Goal: Navigation & Orientation: Find specific page/section

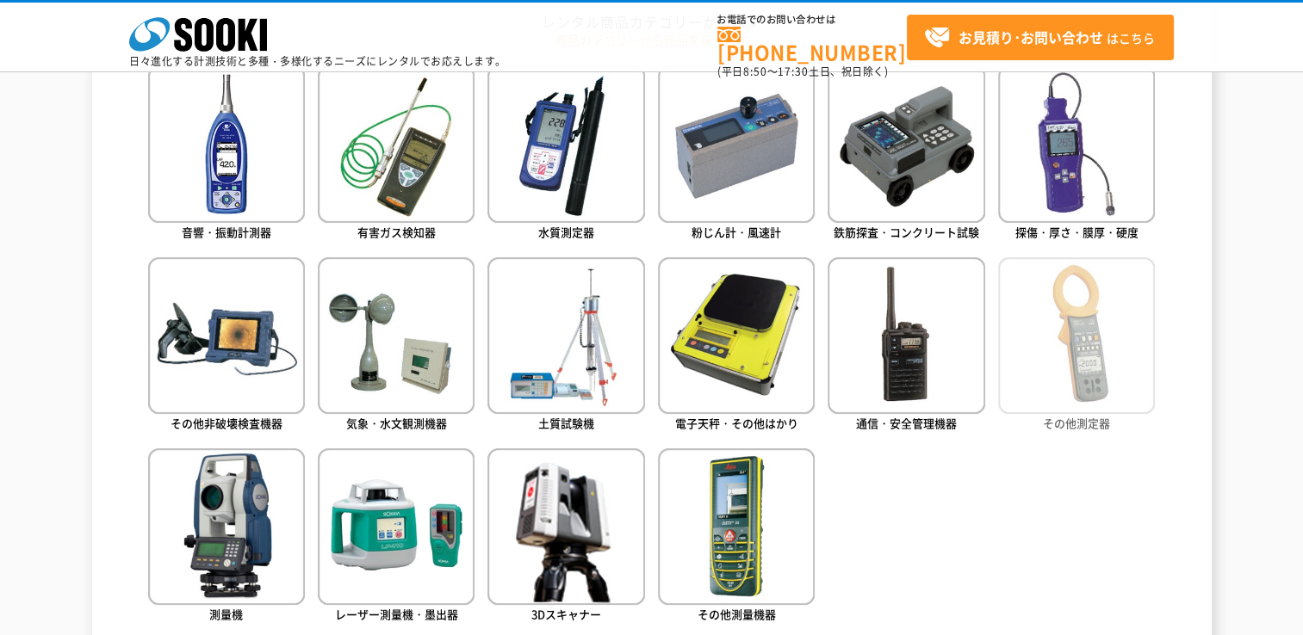
scroll to position [861, 0]
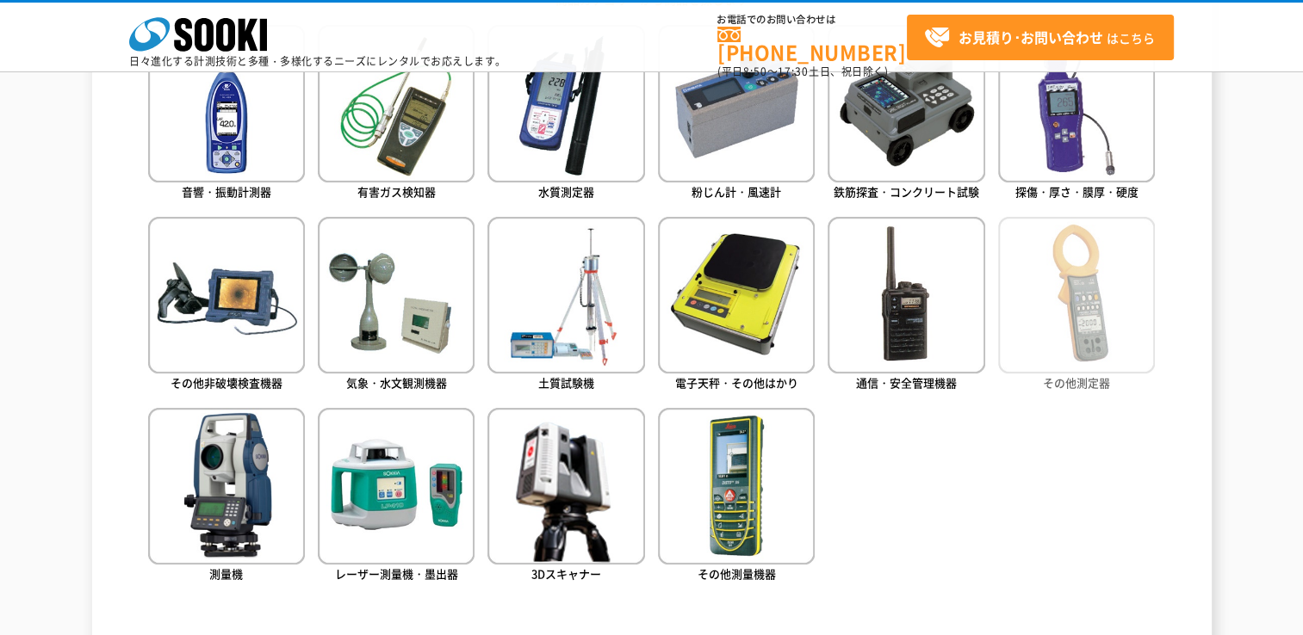
click at [1058, 306] on img at bounding box center [1076, 295] width 157 height 157
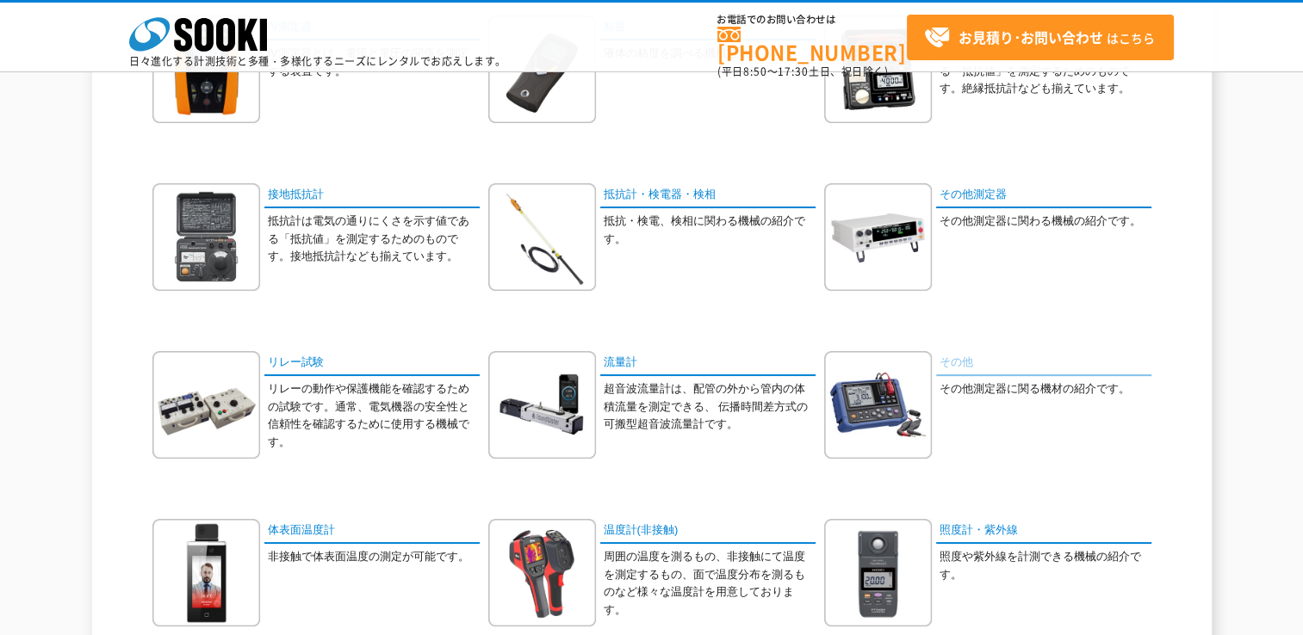
scroll to position [689, 0]
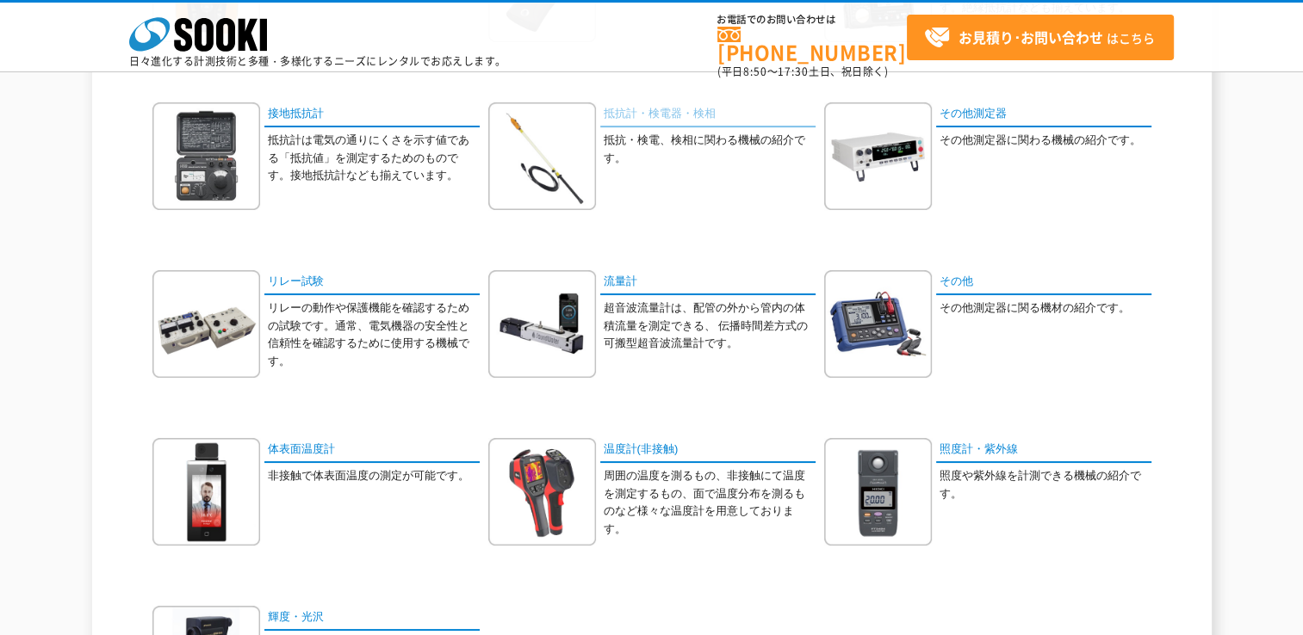
click at [645, 105] on link "抵抗計・検電器・検相" at bounding box center [707, 114] width 215 height 25
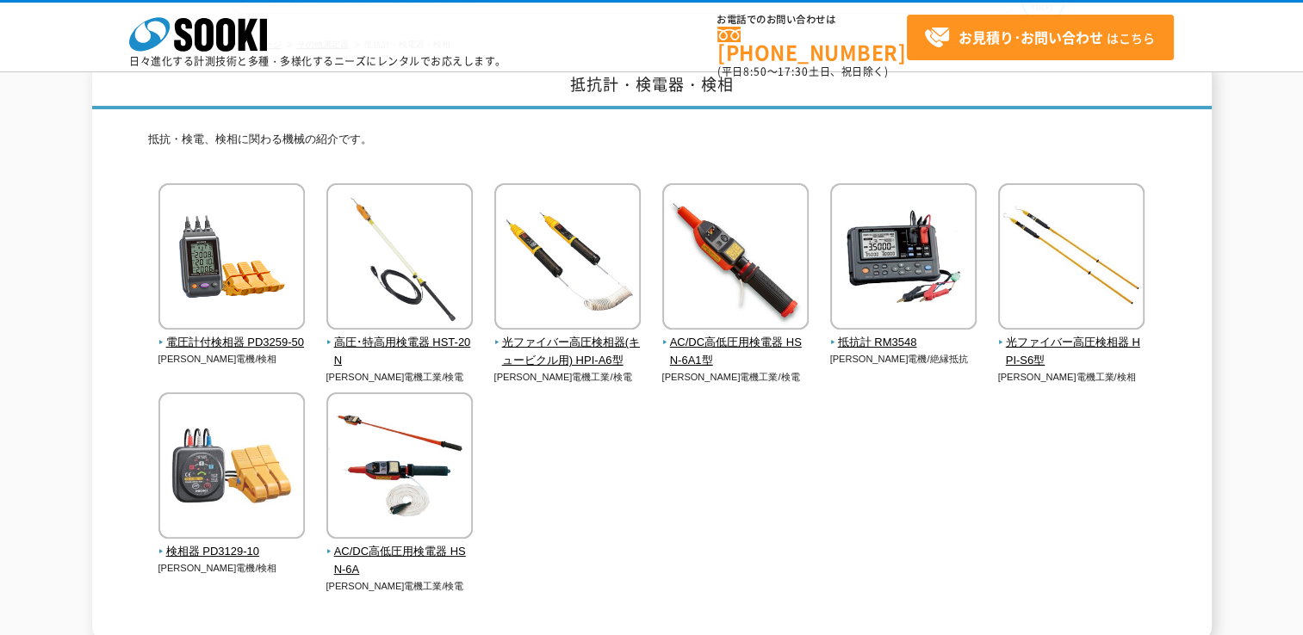
scroll to position [172, 0]
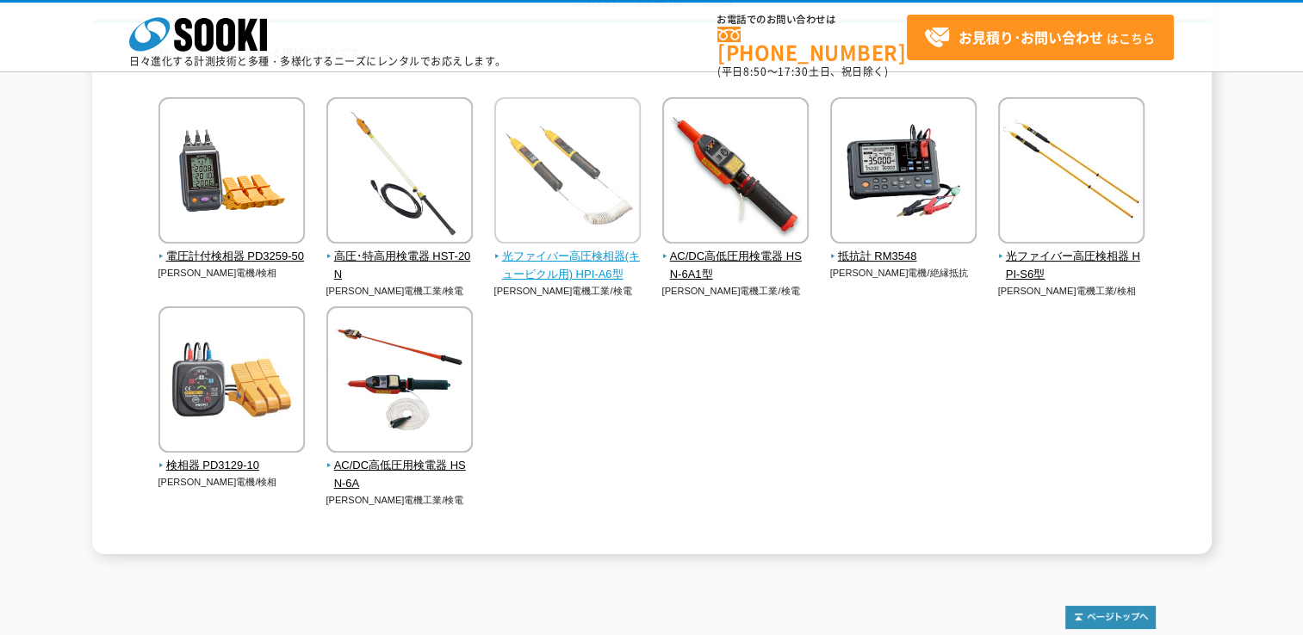
drag, startPoint x: 564, startPoint y: 164, endPoint x: 577, endPoint y: 156, distance: 15.1
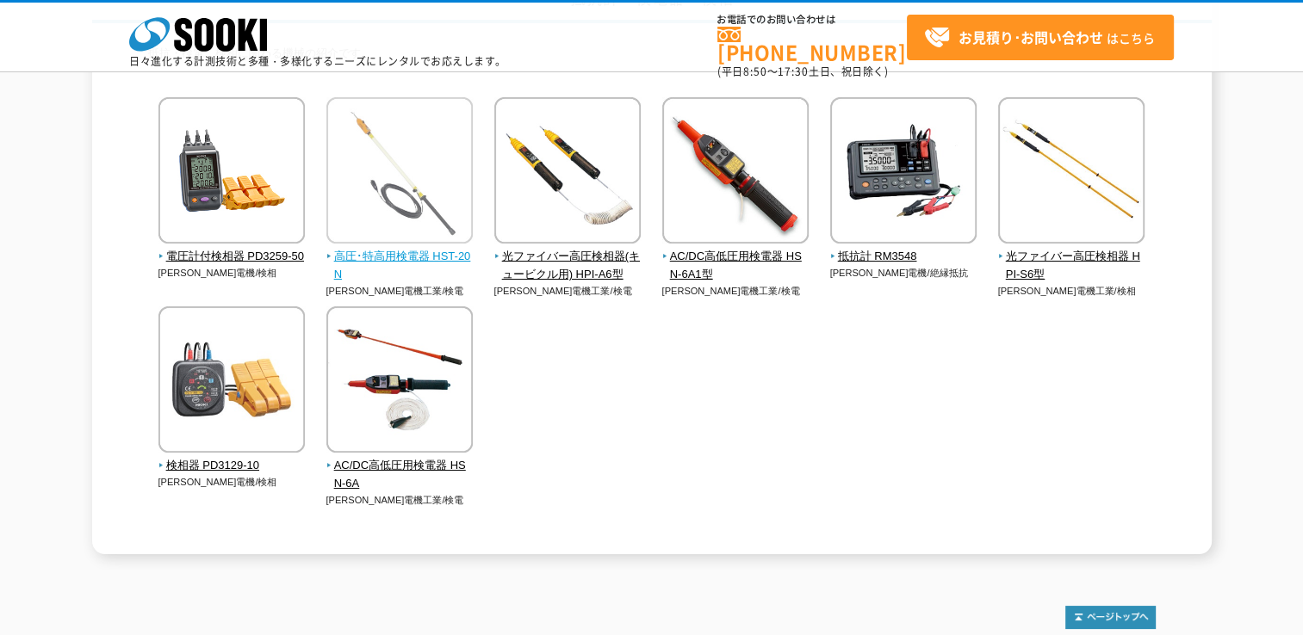
drag, startPoint x: 386, startPoint y: 257, endPoint x: 399, endPoint y: 245, distance: 17.7
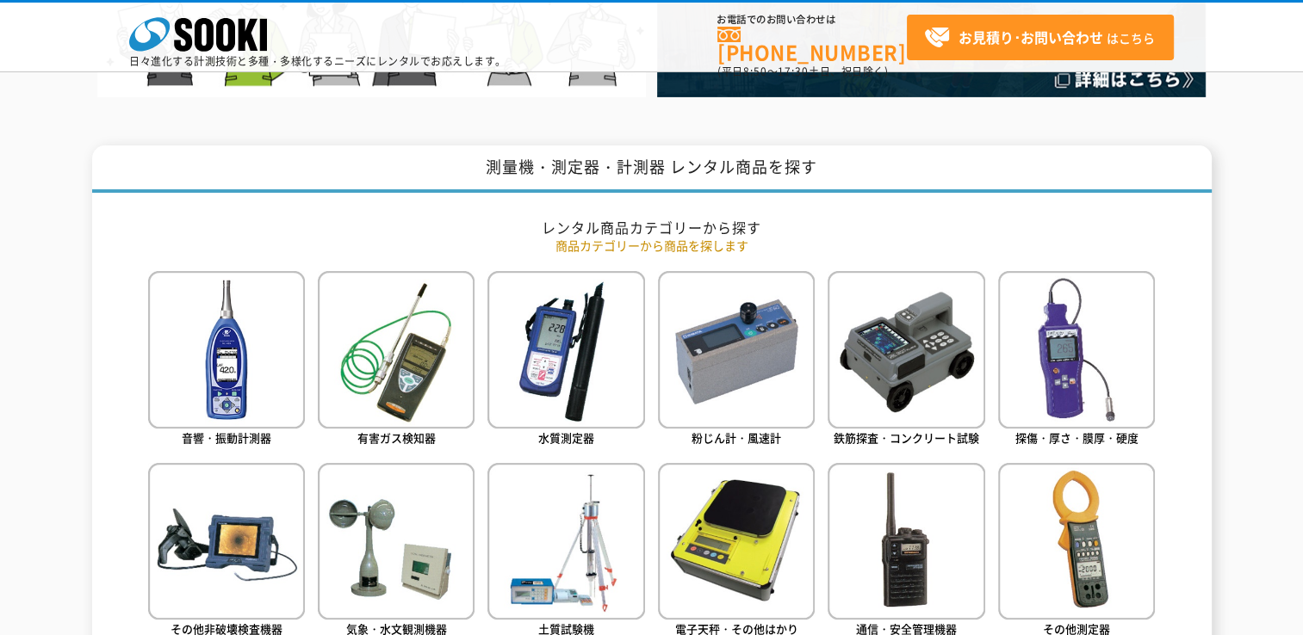
scroll to position [775, 0]
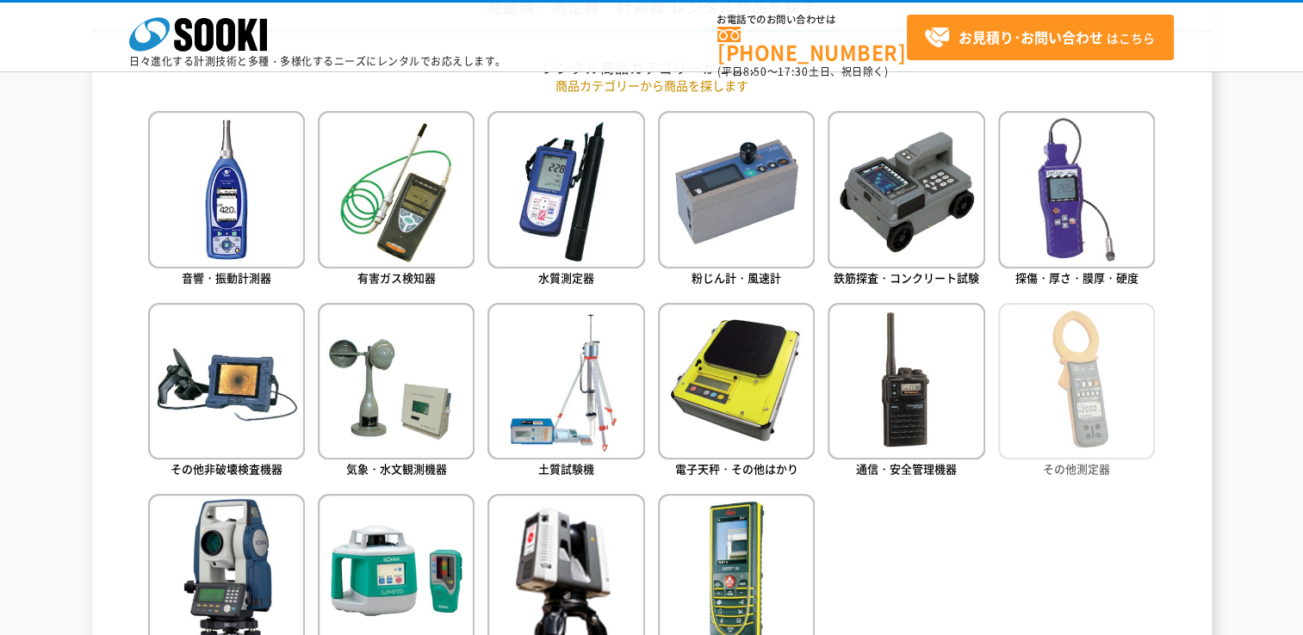
click at [1074, 412] on img at bounding box center [1076, 381] width 157 height 157
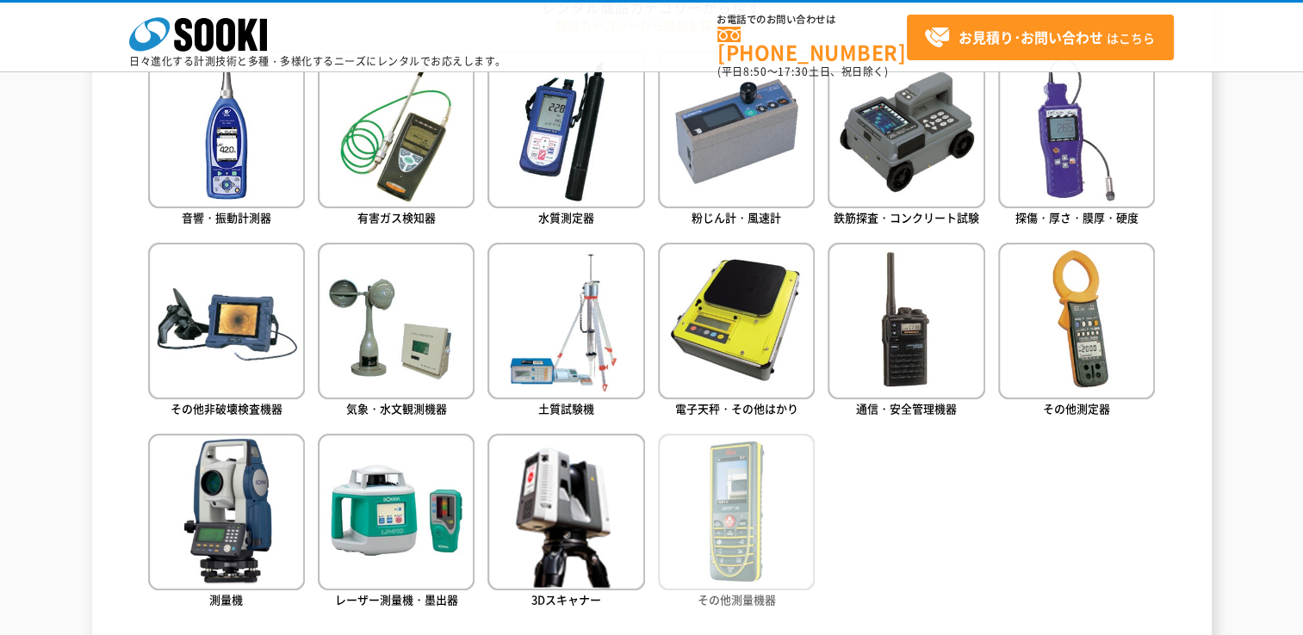
scroll to position [861, 0]
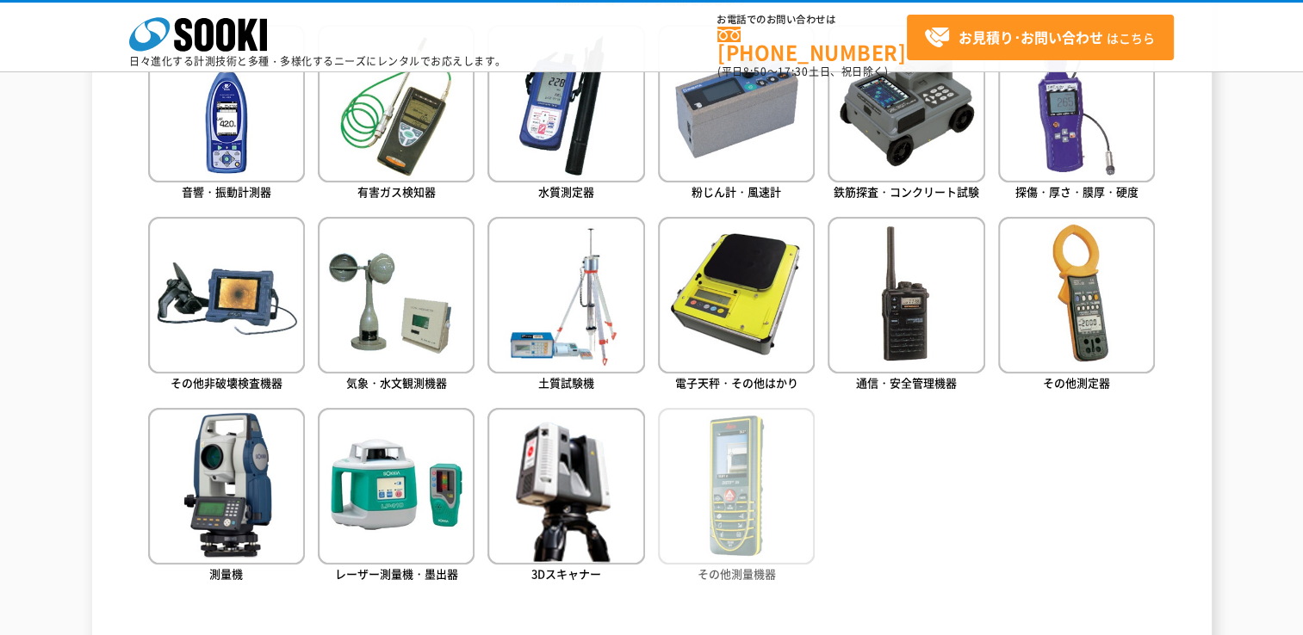
click at [691, 491] on img at bounding box center [736, 486] width 157 height 157
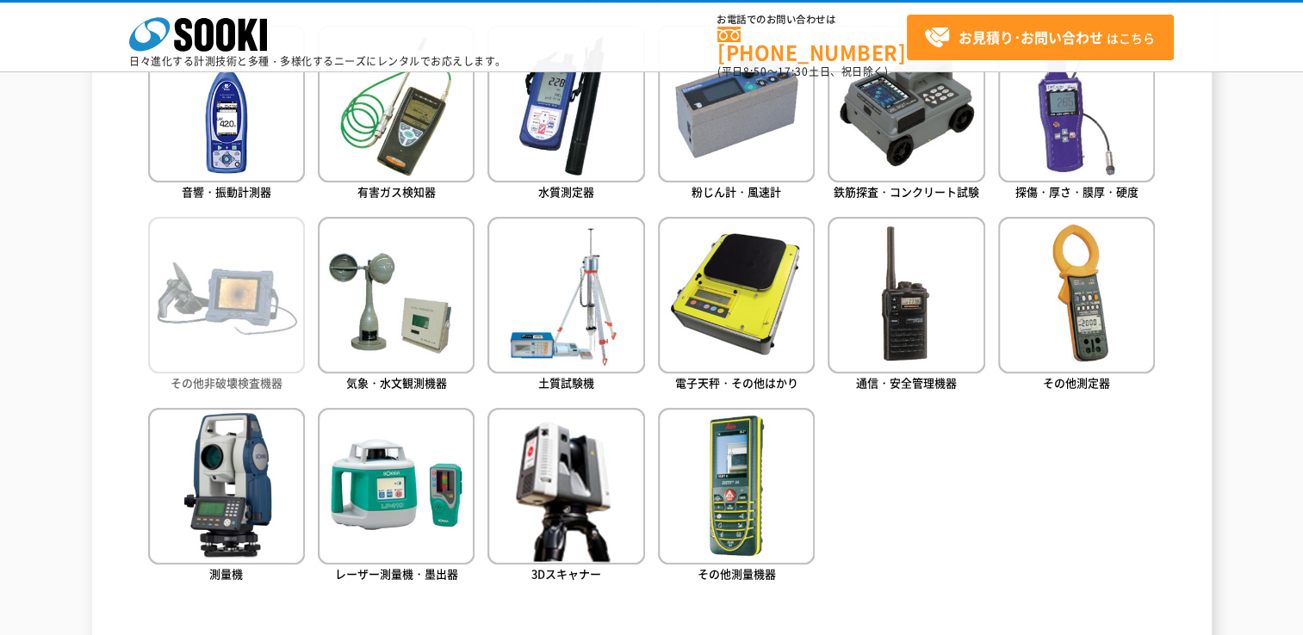
click at [266, 312] on img at bounding box center [226, 295] width 157 height 157
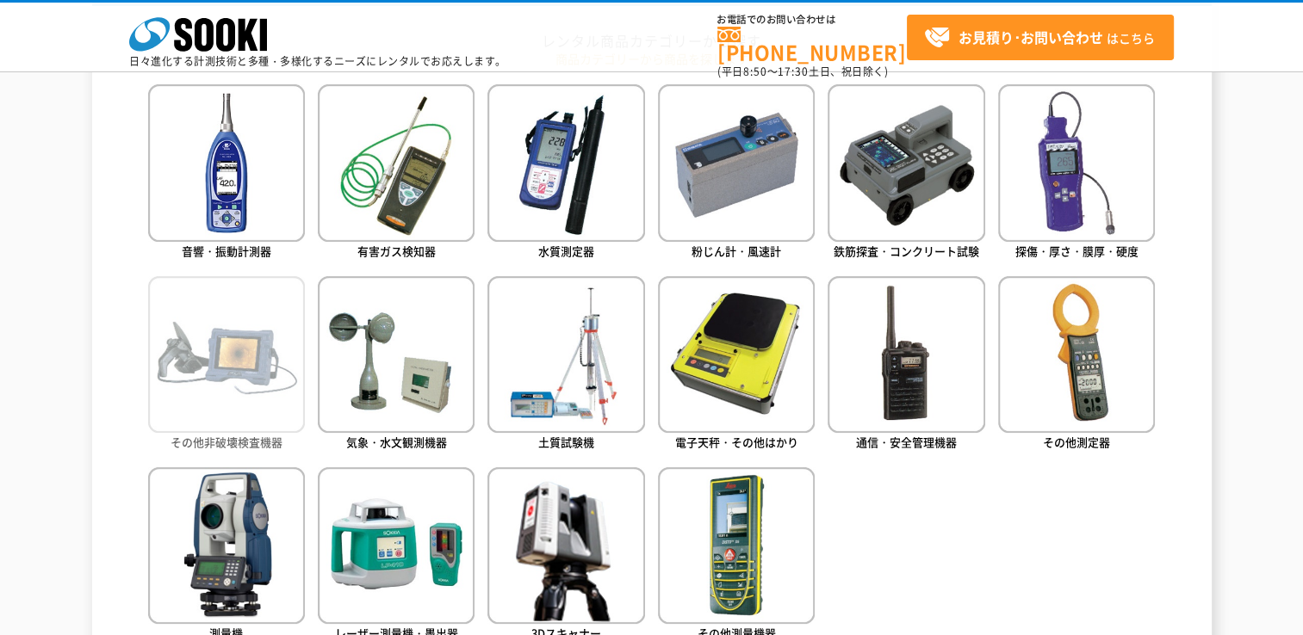
scroll to position [775, 0]
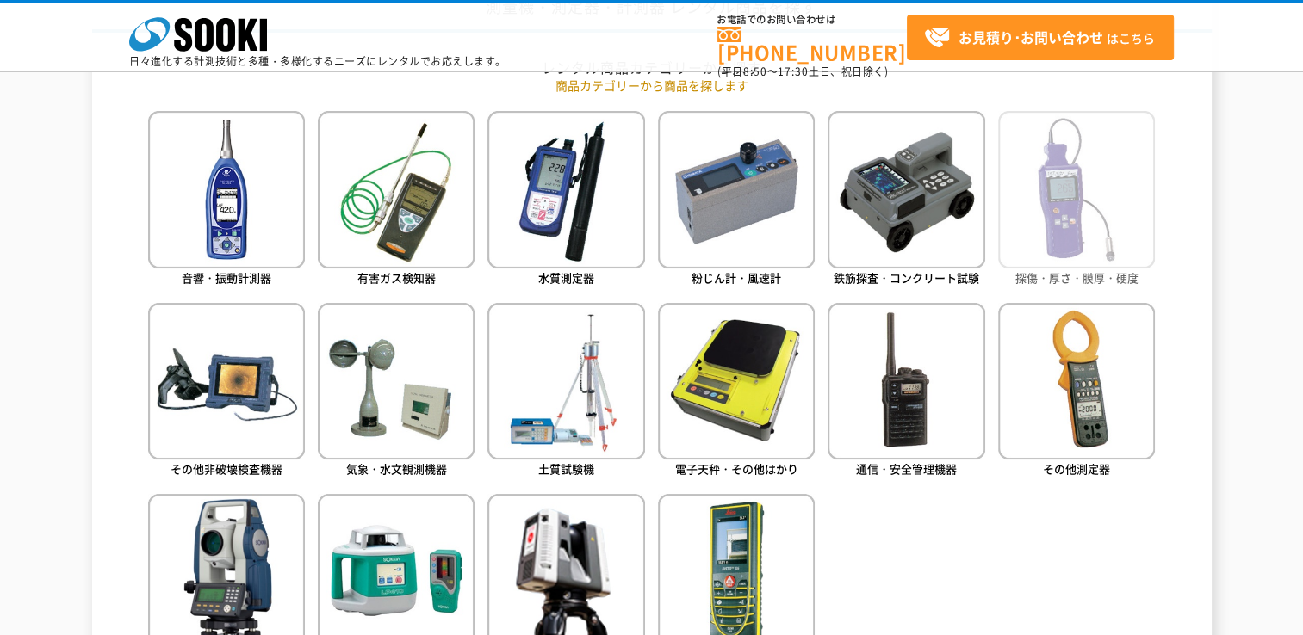
click at [1027, 182] on img at bounding box center [1076, 189] width 157 height 157
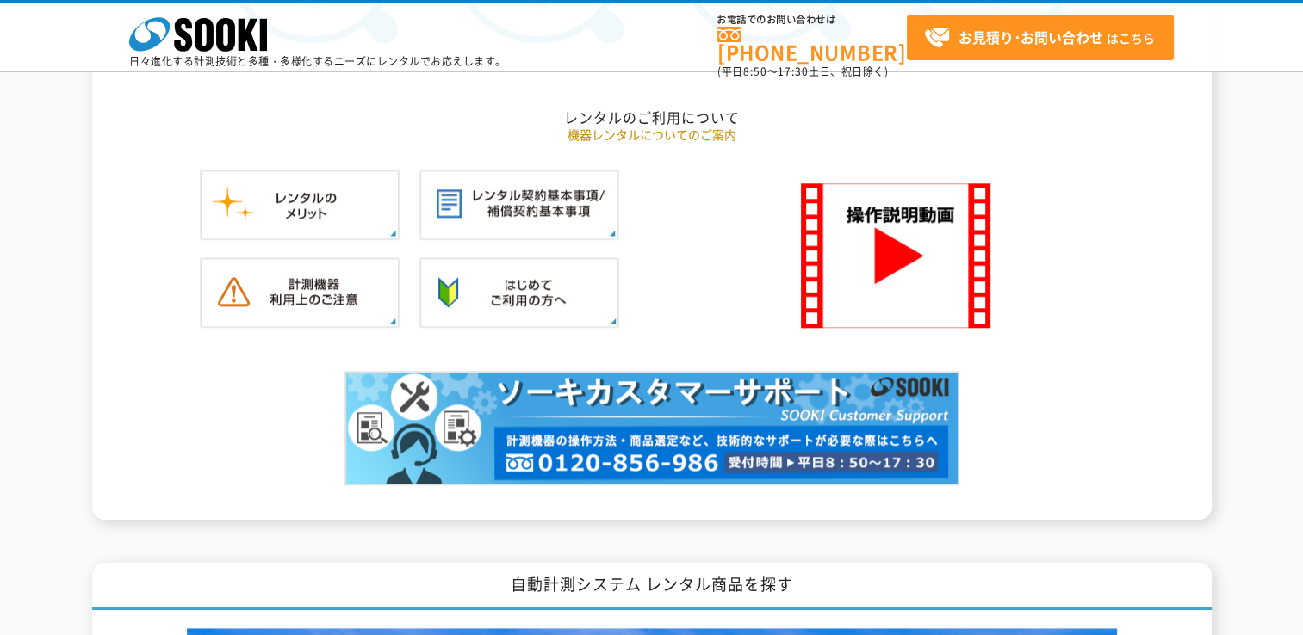
scroll to position [1550, 0]
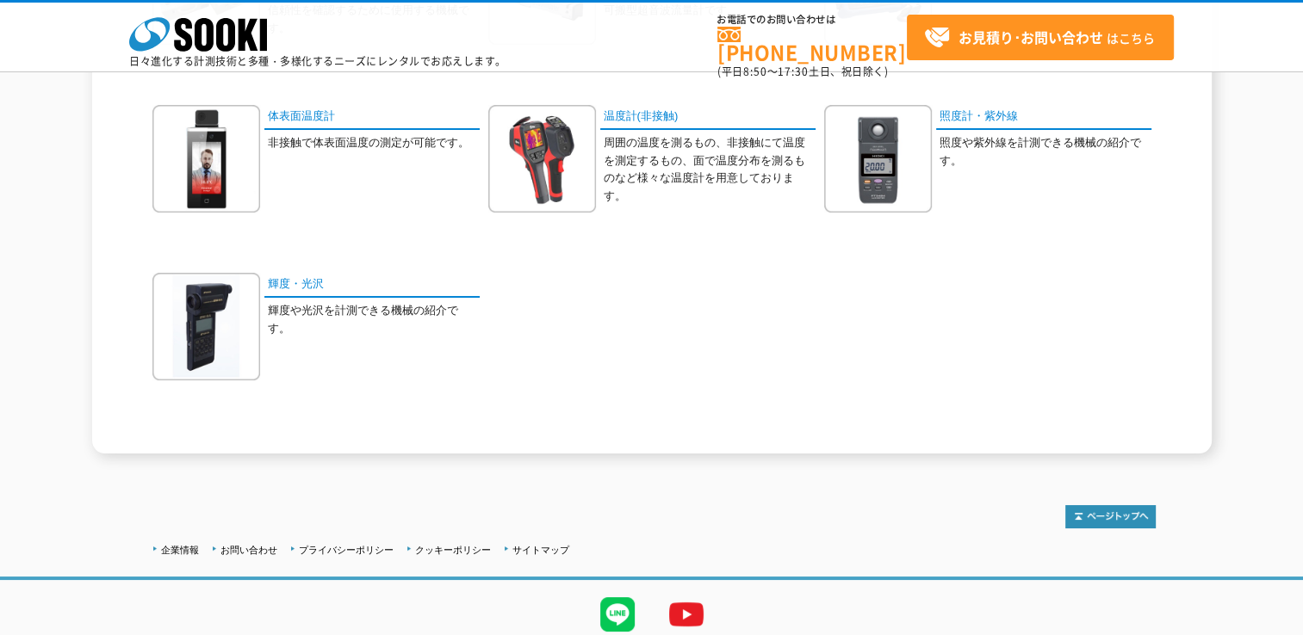
scroll to position [1033, 0]
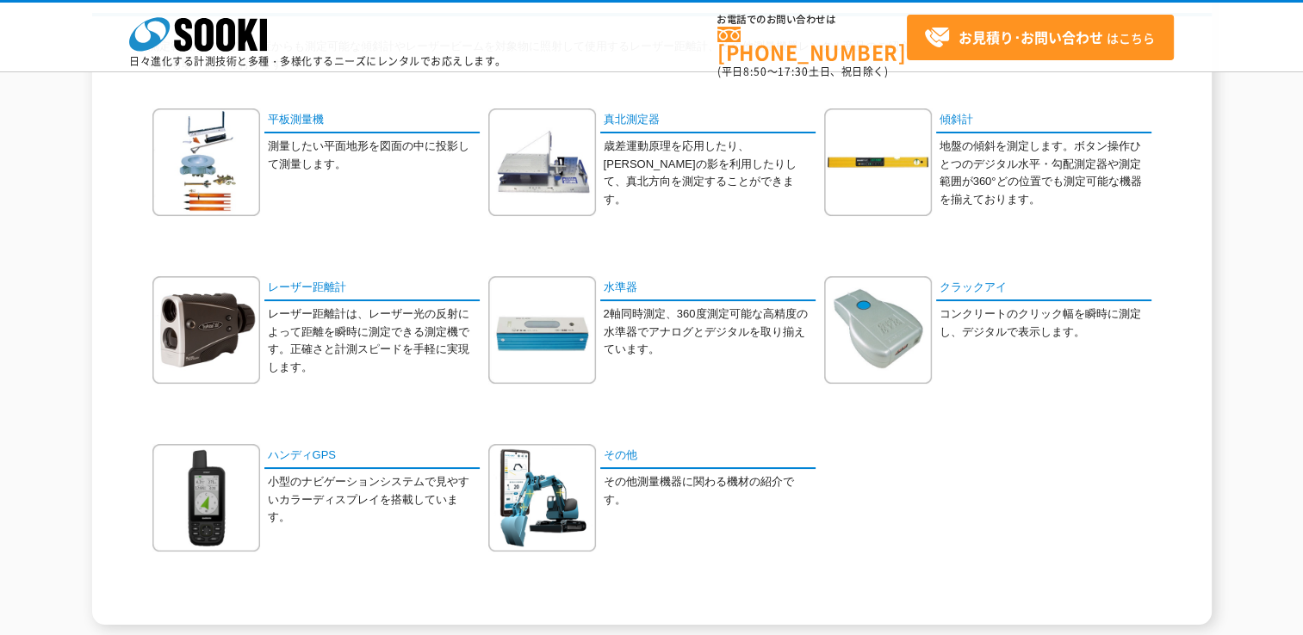
scroll to position [258, 0]
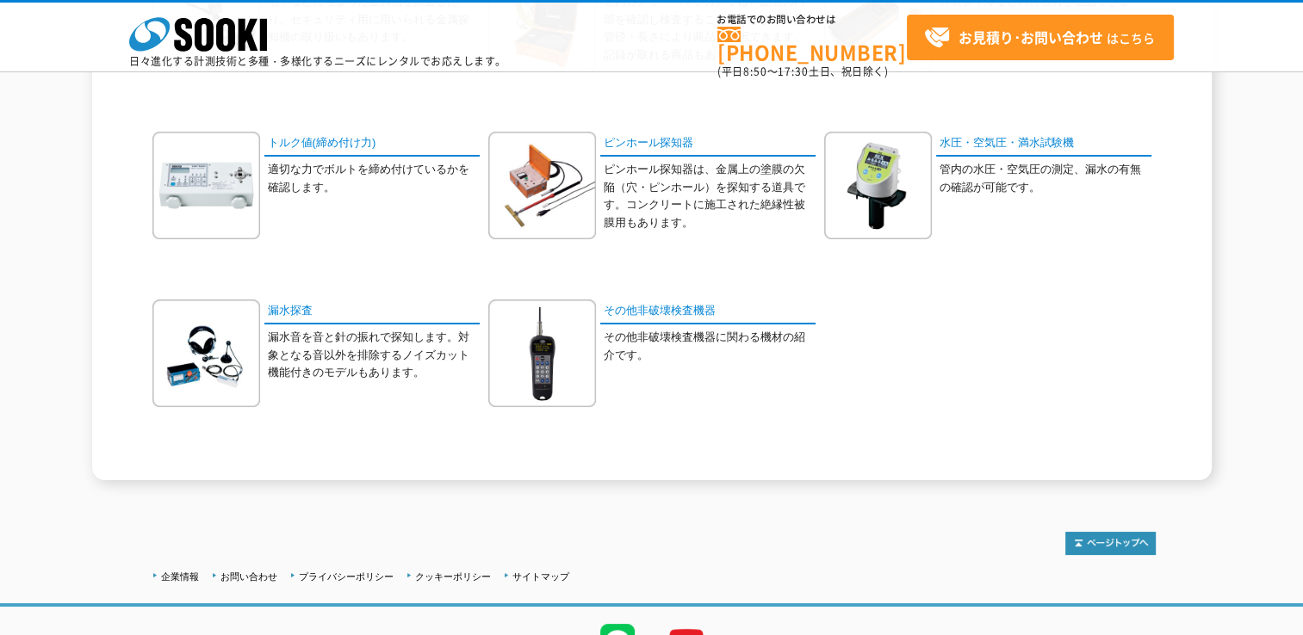
scroll to position [689, 0]
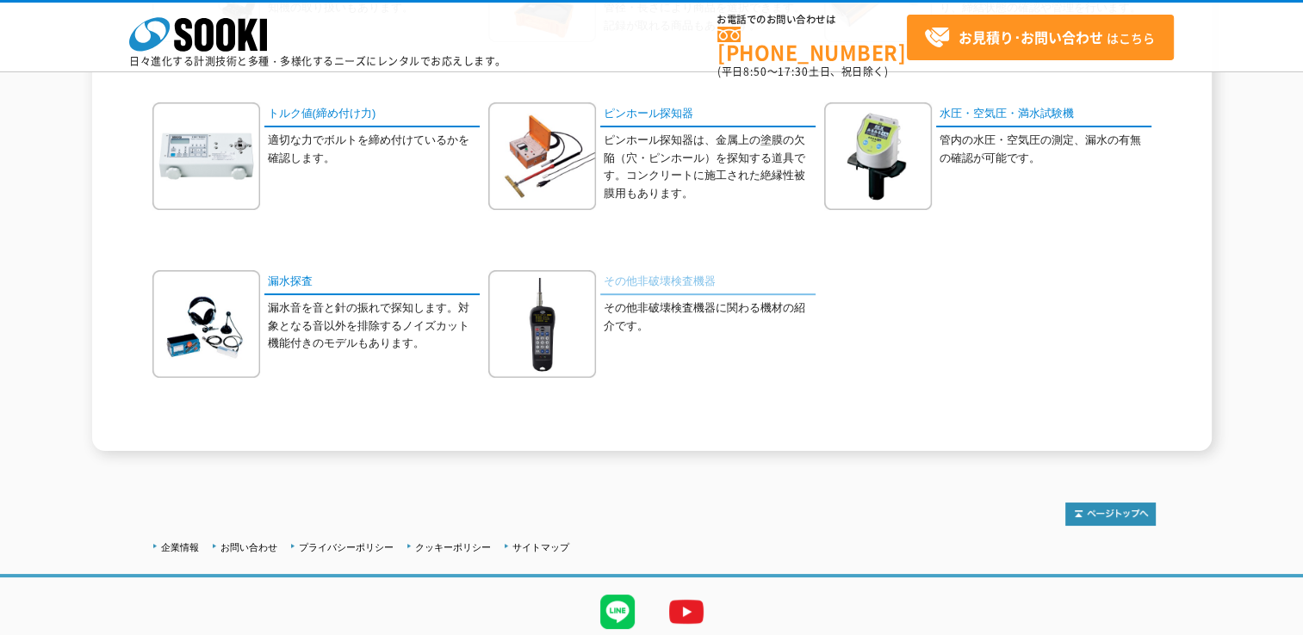
click at [687, 276] on link "その他非破壊検査機器" at bounding box center [707, 282] width 215 height 25
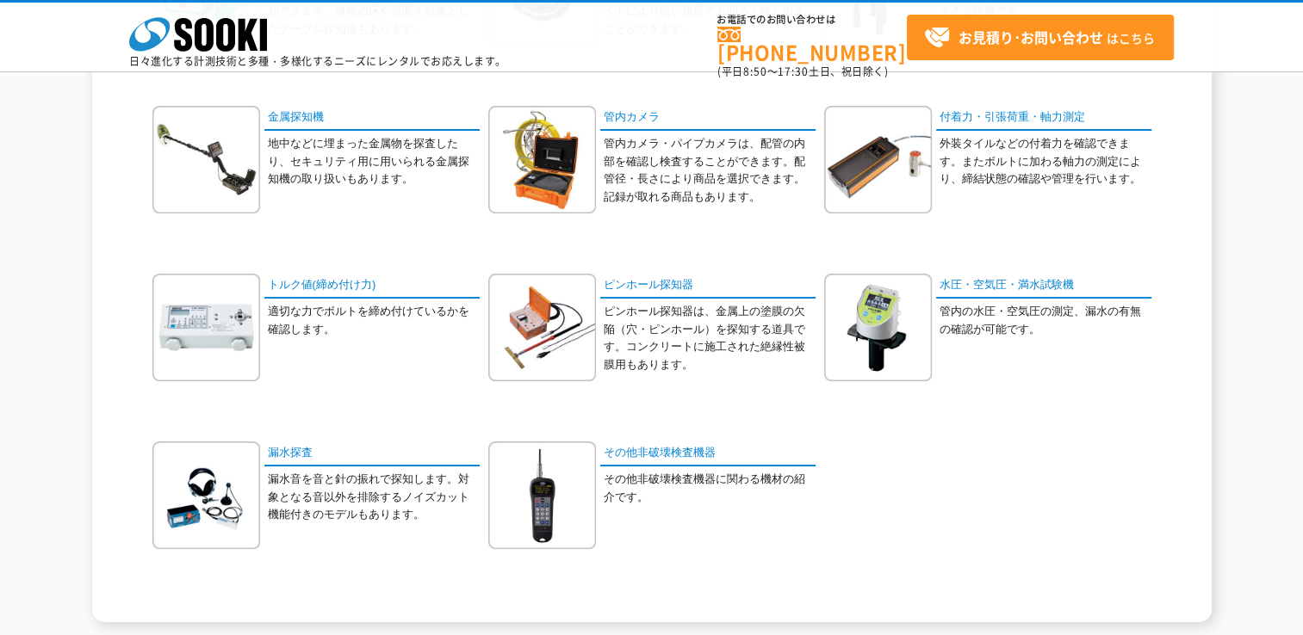
scroll to position [430, 0]
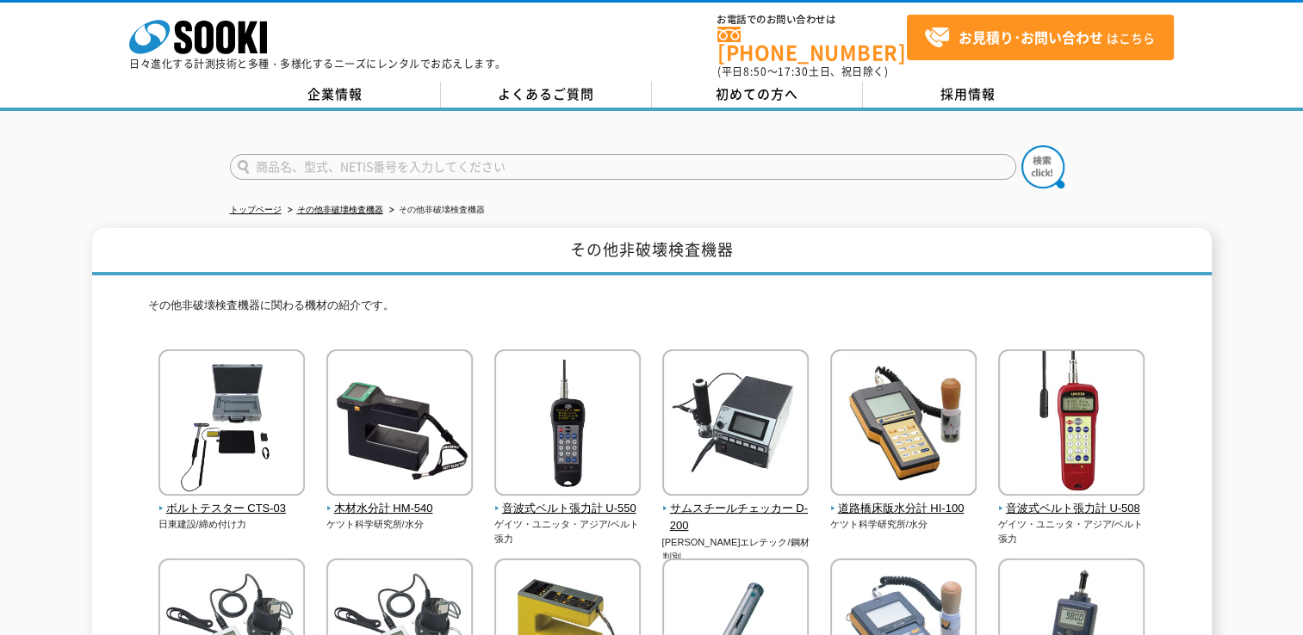
drag, startPoint x: 0, startPoint y: 0, endPoint x: 688, endPoint y: 274, distance: 740.4
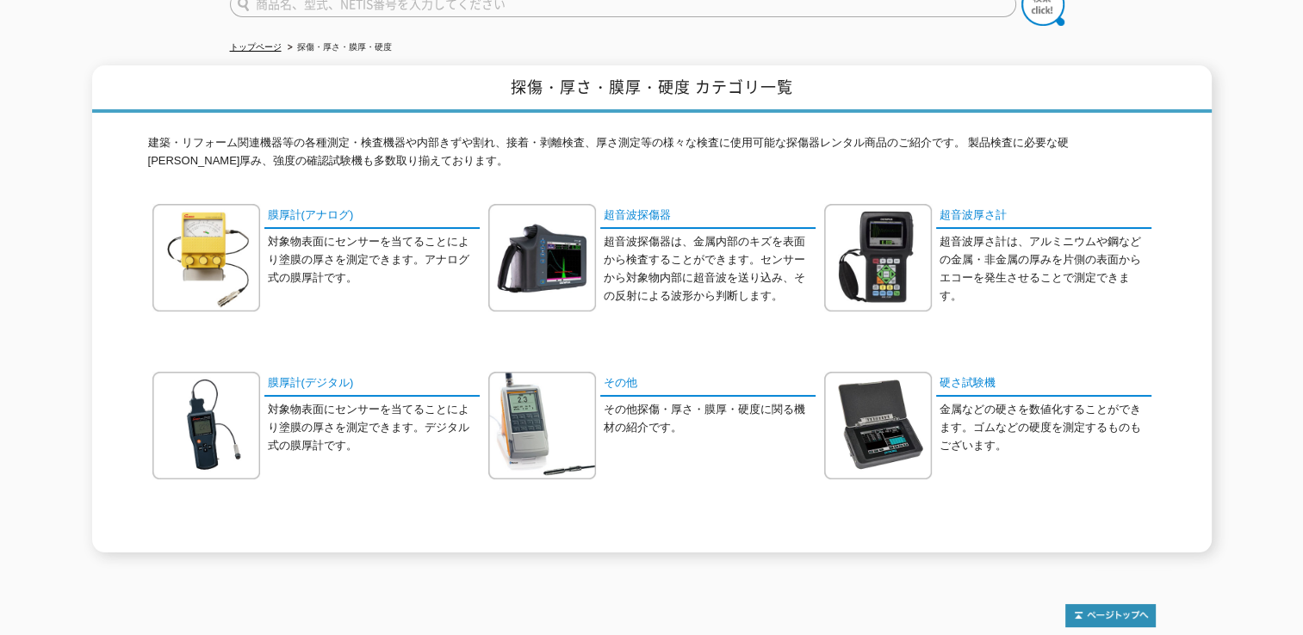
scroll to position [172, 0]
